Goal: Task Accomplishment & Management: Manage account settings

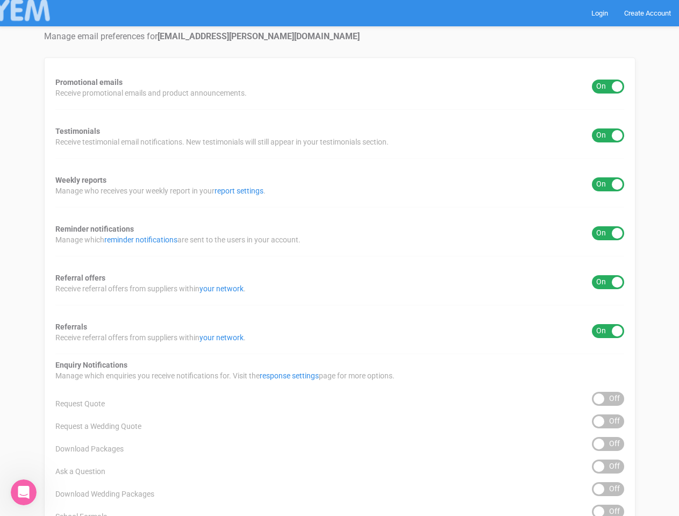
click at [339, 258] on div "Promotional emails ON OFF Receive promotional emails and product announcements.…" at bounding box center [339, 433] width 591 height 752
click at [608, 87] on div "ON OFF" at bounding box center [608, 87] width 32 height 14
click at [608, 135] on div "ON OFF" at bounding box center [608, 135] width 32 height 14
click at [608, 184] on div "ON OFF" at bounding box center [608, 184] width 32 height 14
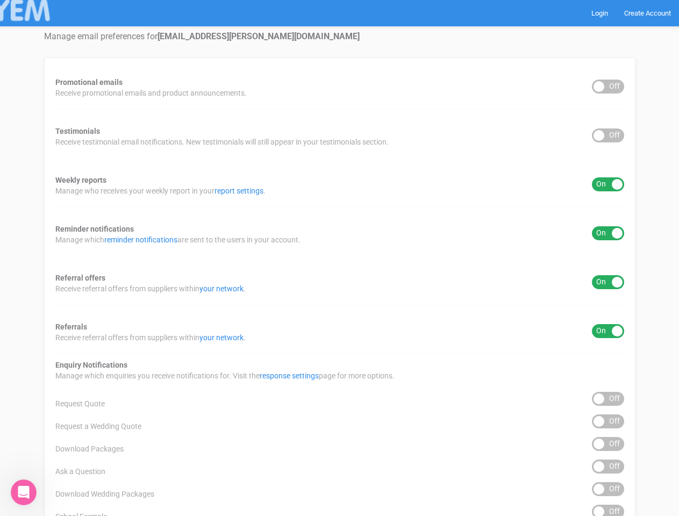
click at [608, 233] on div "ON OFF" at bounding box center [608, 233] width 32 height 14
click at [608, 282] on div "ON OFF" at bounding box center [608, 282] width 32 height 14
click at [608, 331] on div "ON OFF" at bounding box center [608, 331] width 32 height 14
click at [608, 399] on div "ON OFF" at bounding box center [608, 399] width 32 height 14
click at [608, 421] on div "ON OFF" at bounding box center [608, 421] width 32 height 14
